Goal: Task Accomplishment & Management: Complete application form

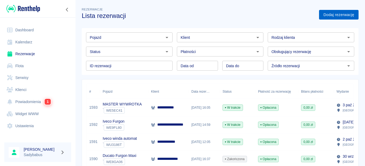
click at [337, 13] on link "Dodaj rezerwację" at bounding box center [338, 15] width 39 height 10
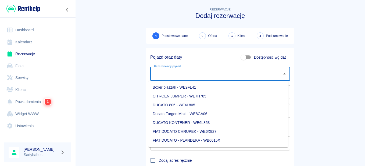
click at [177, 74] on input "Rezerwowany pojazd" at bounding box center [216, 73] width 127 height 9
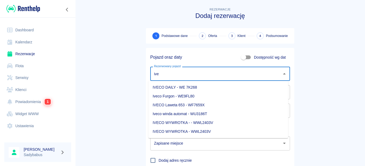
click at [181, 96] on li "Iveco Furgon - WE9FL80" at bounding box center [218, 96] width 140 height 9
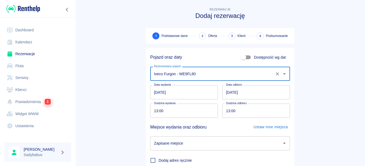
type input "Iveco Furgon - WE9FL80"
click at [234, 98] on input "[DATE]" at bounding box center [256, 92] width 68 height 14
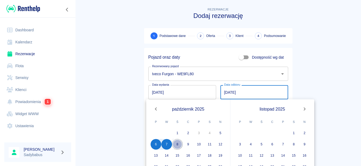
click at [179, 146] on button "8" at bounding box center [177, 144] width 11 height 11
type input "[DATE]"
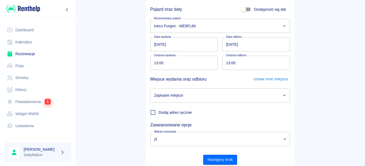
scroll to position [54, 0]
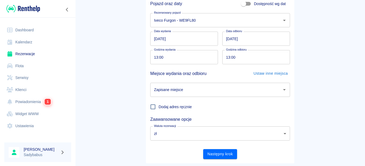
click at [207, 89] on input "Zapisane miejsce" at bounding box center [216, 89] width 127 height 9
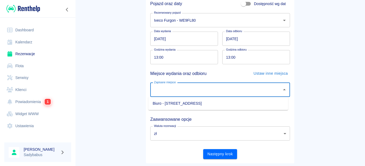
click at [202, 103] on li "Biuro - [STREET_ADDRESS]" at bounding box center [218, 103] width 140 height 9
type input "Biuro - [STREET_ADDRESS]"
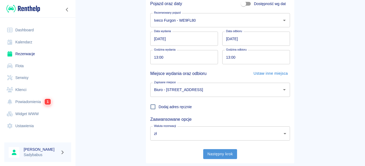
click at [216, 153] on button "Następny krok" at bounding box center [220, 155] width 34 height 10
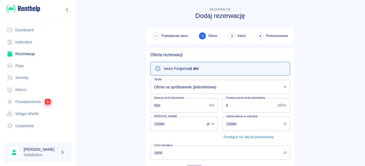
click at [206, 84] on body "Używamy plików Cookies, by zapewnić Ci najlepsze możliwe doświadczenie. Aby dow…" at bounding box center [182, 83] width 365 height 166
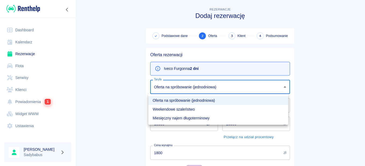
click at [199, 92] on div at bounding box center [182, 83] width 365 height 166
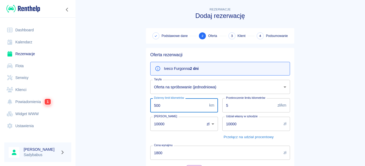
drag, startPoint x: 176, startPoint y: 108, endPoint x: 146, endPoint y: 108, distance: 30.4
click at [146, 108] on div "Dzienny limit kilometrów 500 km Dzienny limit kilometrów" at bounding box center [182, 103] width 72 height 19
type input "2000"
click at [143, 111] on div "Oferta rezerwacji Iveco Furgon na 2 dni Taryfa Oferta na spróbowanie (jednodnio…" at bounding box center [218, 158] width 153 height 229
click at [172, 127] on input "10000" at bounding box center [175, 124] width 50 height 14
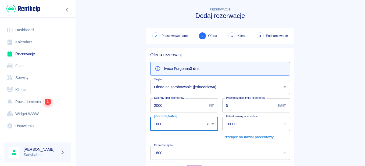
type input "1000"
click at [126, 125] on main "Rezerwacje Dodaj rezerwację Podstawowe dane 2 Oferta 3 Klient 4 Podsumowanie Of…" at bounding box center [219, 139] width 289 height 266
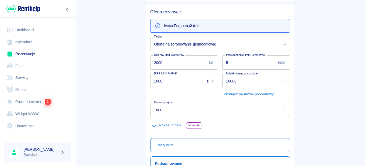
scroll to position [54, 0]
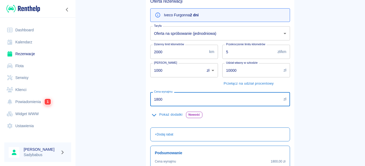
drag, startPoint x: 161, startPoint y: 100, endPoint x: 130, endPoint y: 100, distance: 30.6
click at [130, 100] on main "Rezerwacje Dodaj rezerwację Podstawowe dane 2 Oferta 3 Klient 4 Podsumowanie Of…" at bounding box center [219, 86] width 289 height 266
type input "538"
click at [129, 100] on main "Rezerwacje Dodaj rezerwację Podstawowe dane 2 Oferta 3 Klient 4 Podsumowanie Of…" at bounding box center [219, 86] width 289 height 266
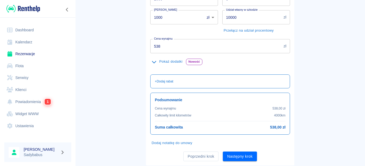
scroll to position [107, 0]
click at [242, 159] on button "Następny krok" at bounding box center [240, 156] width 34 height 10
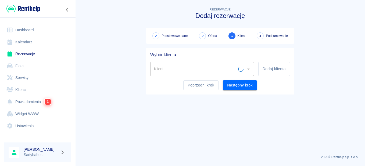
scroll to position [0, 0]
click at [192, 68] on input "Klient" at bounding box center [198, 68] width 91 height 9
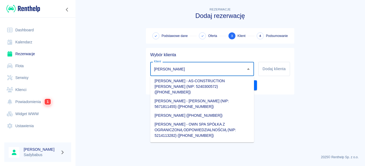
scroll to position [25, 0]
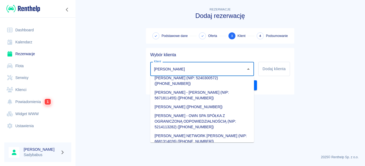
click at [198, 103] on li "[PERSON_NAME] ([PHONE_NUMBER])" at bounding box center [202, 107] width 104 height 9
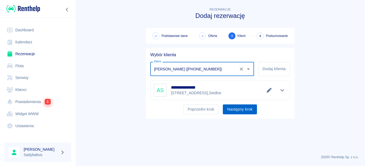
type input "[PERSON_NAME] ([PHONE_NUMBER])"
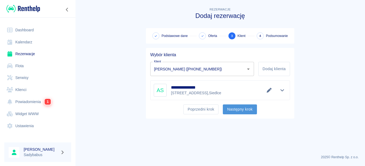
click at [241, 111] on button "Następny krok" at bounding box center [240, 110] width 34 height 10
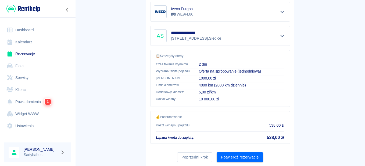
scroll to position [123, 0]
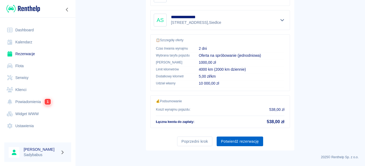
click at [235, 139] on button "Potwierdź rezerwację" at bounding box center [239, 142] width 46 height 10
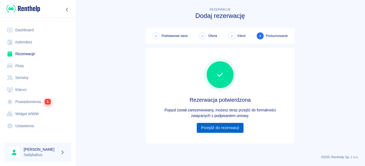
click at [235, 130] on link "Przejdź do rezerwacji" at bounding box center [220, 128] width 46 height 10
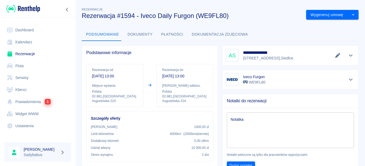
click at [138, 31] on button "Dokumenty" at bounding box center [140, 34] width 34 height 13
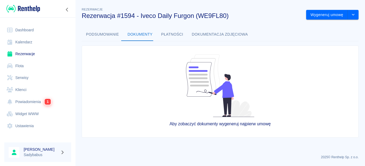
click at [102, 39] on button "Podsumowanie" at bounding box center [103, 34] width 42 height 13
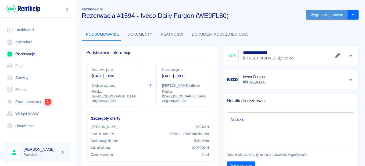
click at [326, 15] on button "Wygeneruj umowę" at bounding box center [327, 15] width 42 height 10
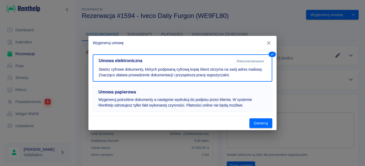
click at [232, 88] on button "Umowa papierowa Wygeneruj potrzebne dokumenty a następnie wydrukuj do podpisu p…" at bounding box center [182, 99] width 179 height 26
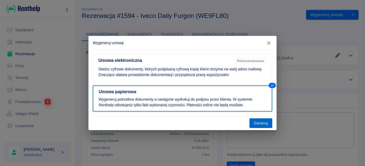
click at [263, 126] on button "Generuj" at bounding box center [260, 124] width 23 height 10
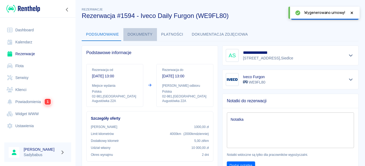
click at [145, 38] on button "Dokumenty" at bounding box center [140, 34] width 34 height 13
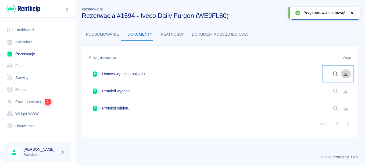
click at [346, 75] on icon "Pobierz dokument" at bounding box center [346, 74] width 6 height 5
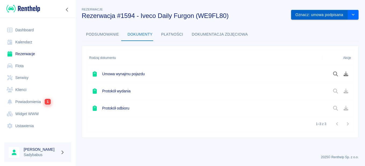
click at [314, 14] on button "Oznacz: umowa podpisana" at bounding box center [319, 15] width 57 height 10
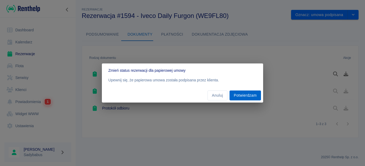
click at [239, 95] on button "Potwierdzam" at bounding box center [244, 96] width 31 height 10
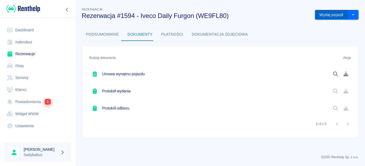
click at [331, 14] on button "Wydaj pojazd" at bounding box center [331, 15] width 33 height 10
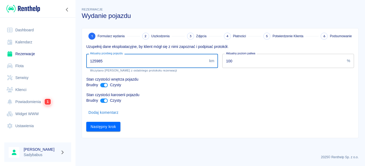
drag, startPoint x: 101, startPoint y: 62, endPoint x: 94, endPoint y: 62, distance: 7.8
click at [94, 62] on input "125985" at bounding box center [146, 61] width 121 height 14
type input "126131"
click at [156, 99] on div "Brudny Czysty" at bounding box center [219, 101] width 267 height 6
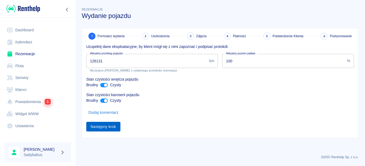
click at [97, 127] on button "Następny krok" at bounding box center [103, 127] width 34 height 10
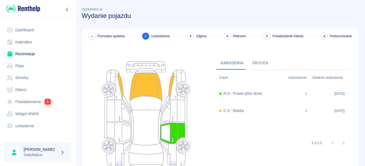
scroll to position [75, 0]
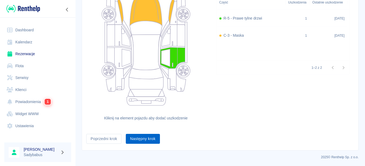
click at [135, 138] on button "Następny krok" at bounding box center [143, 139] width 34 height 10
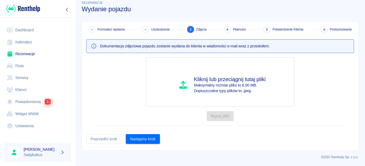
scroll to position [7, 0]
click at [149, 140] on button "Następny krok" at bounding box center [143, 140] width 34 height 10
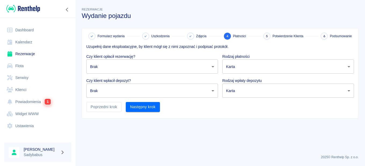
click at [201, 70] on body "Używamy plików Cookies, by zapewnić Ci najlepsze możliwe doświadczenie. Aby dow…" at bounding box center [182, 83] width 365 height 166
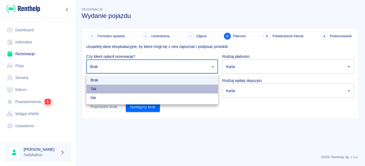
click at [166, 89] on li "Tak" at bounding box center [152, 89] width 132 height 9
type input "true"
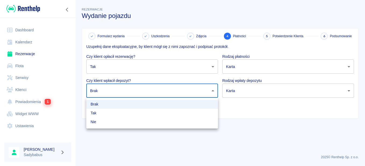
click at [173, 91] on body "Używamy plików Cookies, by zapewnić Ci najlepsze możliwe doświadczenie. Aby dow…" at bounding box center [182, 83] width 365 height 166
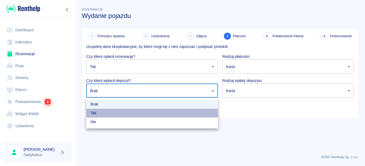
click at [136, 114] on li "Tak" at bounding box center [152, 113] width 132 height 9
type input "true"
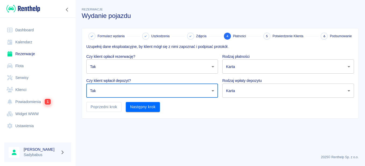
click at [262, 88] on body "Używamy plików Cookies, by zapewnić Ci najlepsze możliwe doświadczenie. Aby dow…" at bounding box center [182, 83] width 365 height 166
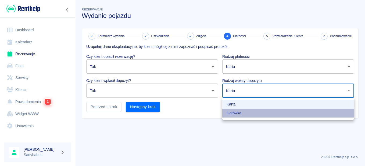
click at [252, 113] on li "Gotówka" at bounding box center [288, 113] width 132 height 9
type input "cash"
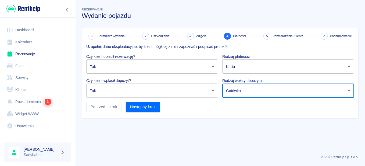
click at [260, 68] on body "Używamy plików Cookies, by zapewnić Ci najlepsze możliwe doświadczenie. Aby dow…" at bounding box center [182, 83] width 365 height 166
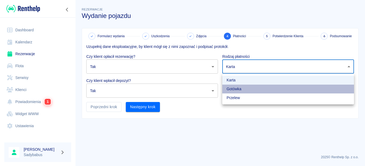
click at [249, 89] on li "Gotówka" at bounding box center [288, 89] width 132 height 9
type input "cash"
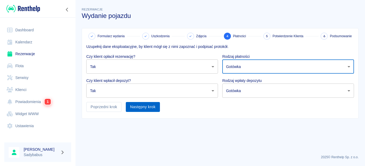
click at [151, 110] on button "Następny krok" at bounding box center [143, 107] width 34 height 10
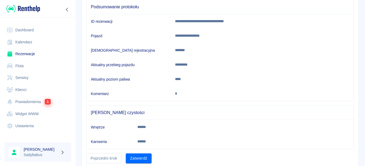
scroll to position [74, 0]
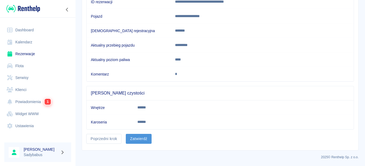
click at [127, 140] on button "Zatwierdź" at bounding box center [139, 139] width 26 height 10
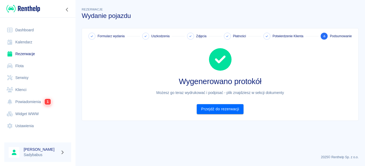
scroll to position [0, 0]
click at [212, 110] on link "Przejdź do rezerwacji" at bounding box center [220, 109] width 46 height 10
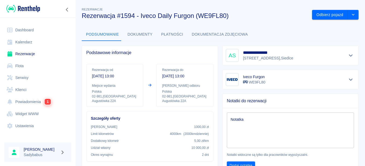
click at [143, 35] on button "Dokumenty" at bounding box center [140, 34] width 34 height 13
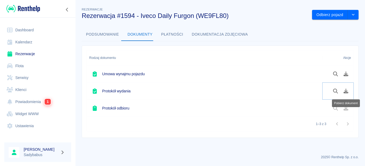
click at [343, 92] on icon "Pobierz dokument" at bounding box center [346, 91] width 6 height 5
